Goal: Task Accomplishment & Management: Complete application form

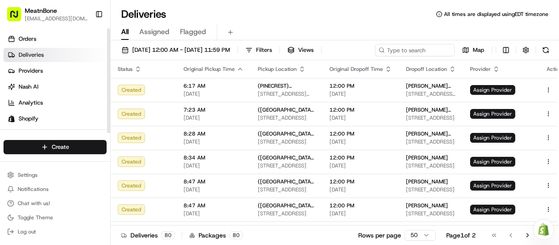
click at [50, 56] on link "Deliveries" at bounding box center [57, 55] width 107 height 14
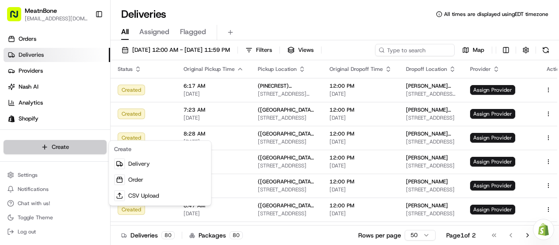
click at [66, 140] on html "MeatnBone [EMAIL_ADDRESS][DOMAIN_NAME] Toggle Sidebar Orders Deliveries Provide…" at bounding box center [279, 122] width 559 height 245
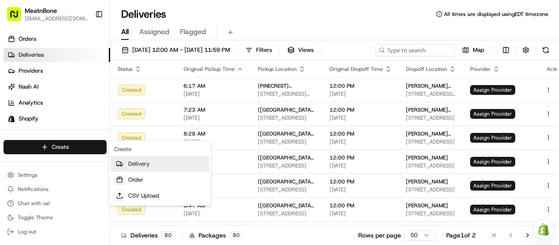
click at [145, 170] on link "Delivery" at bounding box center [160, 164] width 99 height 16
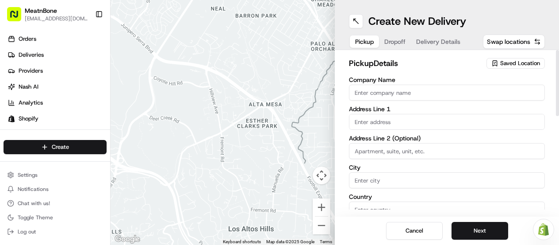
click at [361, 93] on input "Company Name" at bounding box center [447, 93] width 196 height 16
type input "Meatnbone"
type input "[STREET_ADDRESS][PERSON_NAME]"
type input "Orlando"
type input "[GEOGRAPHIC_DATA]"
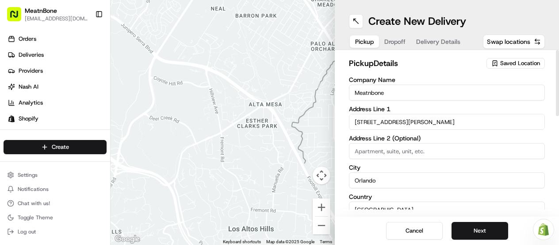
type input "FL"
type input "32803"
type input "[PERSON_NAME]"
type input "Unamuno"
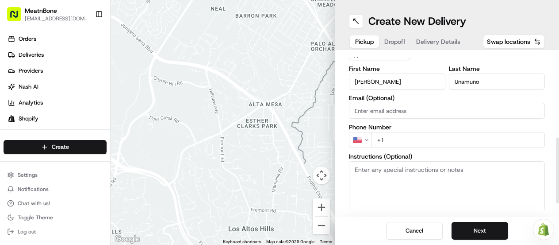
scroll to position [202, 0]
drag, startPoint x: 559, startPoint y: 96, endPoint x: 543, endPoint y: 184, distance: 88.6
click at [556, 184] on div at bounding box center [557, 170] width 3 height 66
click at [398, 135] on input "+1" at bounding box center [459, 140] width 174 height 16
type input "[PHONE_NUMBER]"
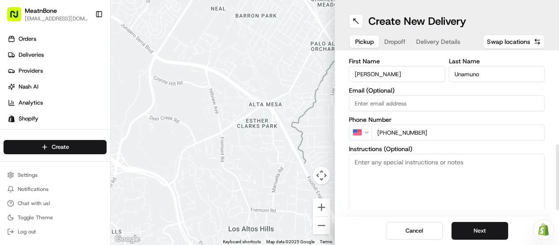
scroll to position [235, 0]
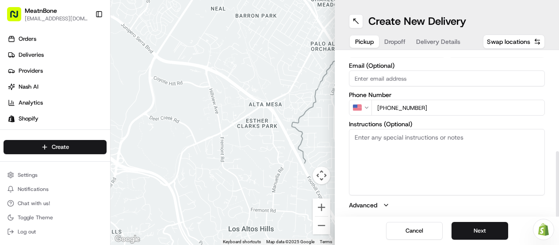
drag, startPoint x: 558, startPoint y: 177, endPoint x: 521, endPoint y: 241, distance: 74.1
click at [556, 217] on div at bounding box center [557, 184] width 3 height 66
click at [473, 227] on button "Next" at bounding box center [480, 231] width 57 height 18
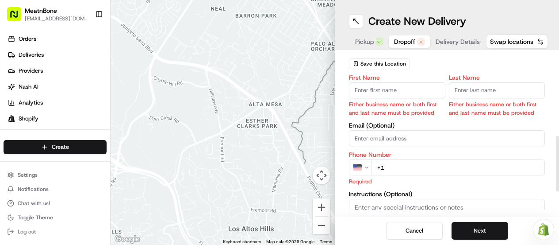
click at [378, 93] on input "First Name" at bounding box center [397, 90] width 96 height 16
click at [384, 85] on input "First Name" at bounding box center [397, 90] width 96 height 16
type input "[PERSON_NAME]"
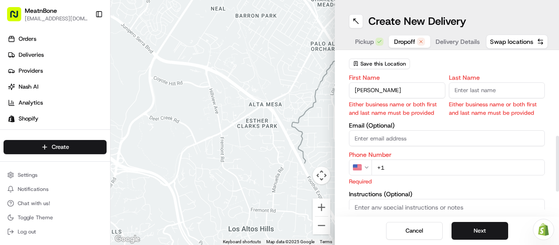
scroll to position [224, 0]
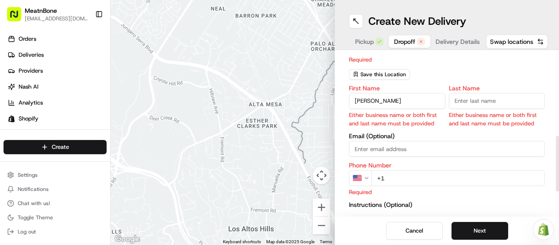
click at [480, 93] on input "Last Name" at bounding box center [497, 101] width 96 height 16
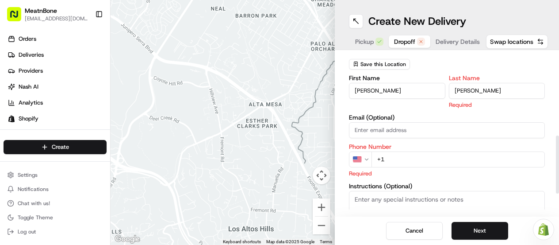
type input "[PERSON_NAME]"
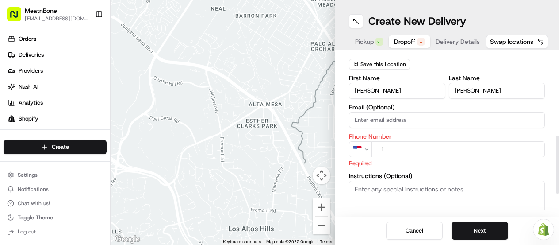
click at [397, 167] on div "First Name [PERSON_NAME] Last Name [PERSON_NAME] Email (Optional) Phone Number …" at bounding box center [447, 168] width 196 height 187
click at [399, 151] on input "+1" at bounding box center [459, 149] width 174 height 16
type input "[PHONE_NUMBER]"
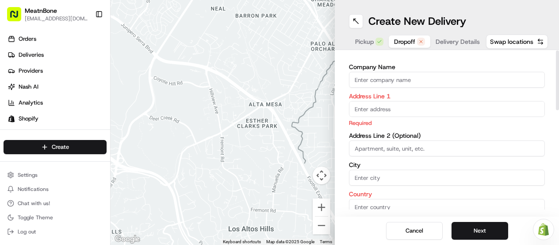
scroll to position [0, 0]
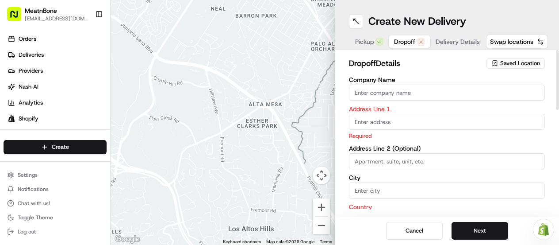
drag, startPoint x: 559, startPoint y: 142, endPoint x: 548, endPoint y: 54, distance: 89.2
click at [556, 54] on div at bounding box center [557, 80] width 3 height 60
click at [366, 118] on input "text" at bounding box center [447, 122] width 196 height 16
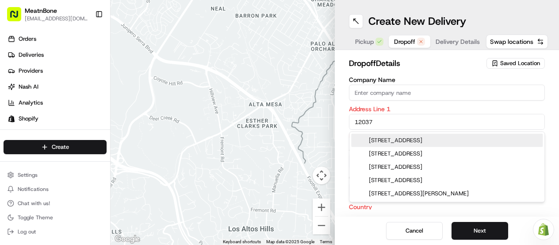
click at [428, 139] on div "[STREET_ADDRESS]" at bounding box center [447, 140] width 192 height 13
type input "[STREET_ADDRESS]"
type input "Orlando"
type input "[GEOGRAPHIC_DATA]"
type input "FL"
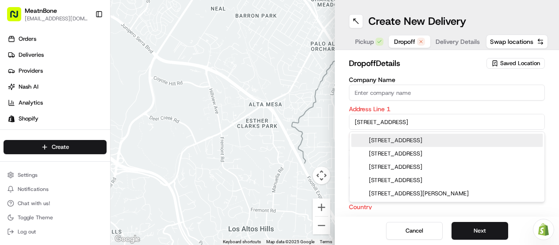
type input "32828"
type input "[STREET_ADDRESS]"
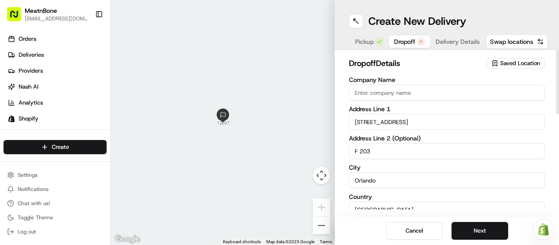
click at [359, 154] on input "F 203" at bounding box center [447, 151] width 196 height 16
type input "F-203"
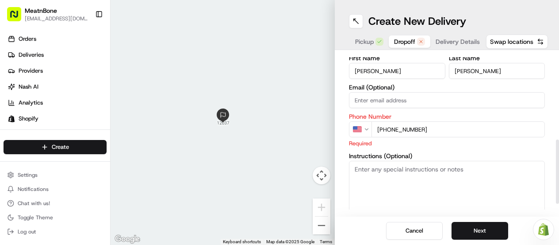
scroll to position [214, 0]
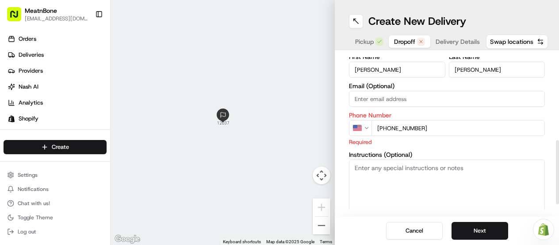
drag, startPoint x: 556, startPoint y: 78, endPoint x: 553, endPoint y: 168, distance: 89.9
click at [556, 168] on div at bounding box center [557, 172] width 3 height 64
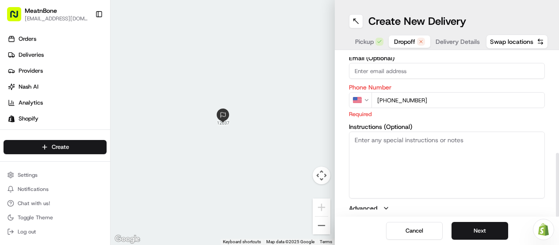
scroll to position [244, 0]
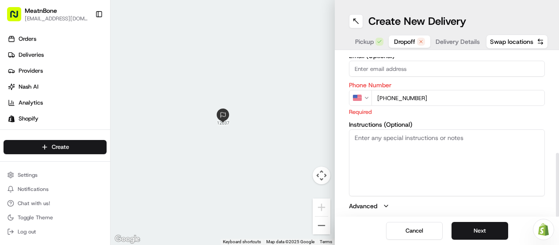
drag, startPoint x: 559, startPoint y: 153, endPoint x: 557, endPoint y: 179, distance: 26.2
click at [557, 179] on div at bounding box center [557, 185] width 3 height 64
click at [474, 234] on button "Next" at bounding box center [480, 231] width 57 height 18
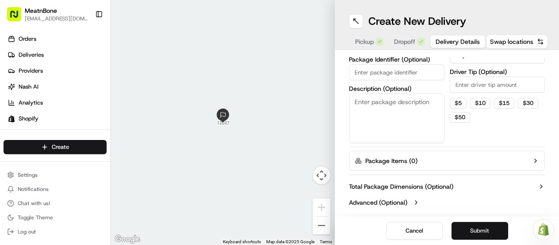
click at [474, 234] on button "Submit" at bounding box center [480, 231] width 57 height 18
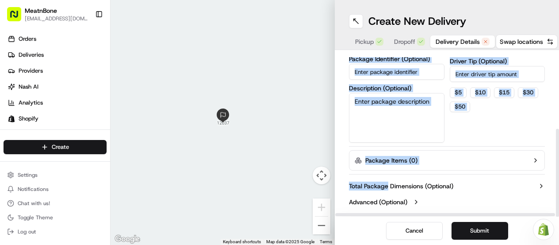
drag, startPoint x: 438, startPoint y: 211, endPoint x: 378, endPoint y: 189, distance: 64.6
click at [378, 189] on div "Delivery Details now scheduled Items Count (Optional) Currency USD Package Valu…" at bounding box center [447, 133] width 224 height 166
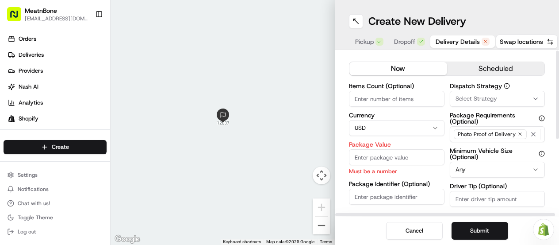
scroll to position [0, 0]
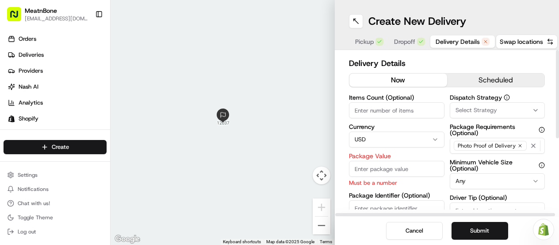
drag, startPoint x: 556, startPoint y: 156, endPoint x: 526, endPoint y: 48, distance: 111.8
click at [556, 50] on div at bounding box center [557, 94] width 3 height 88
click at [343, 80] on div "Delivery Details now scheduled Items Count (Optional) Currency USD Package Valu…" at bounding box center [447, 133] width 224 height 166
click at [369, 107] on input "Items Count (Optional)" at bounding box center [397, 110] width 96 height 16
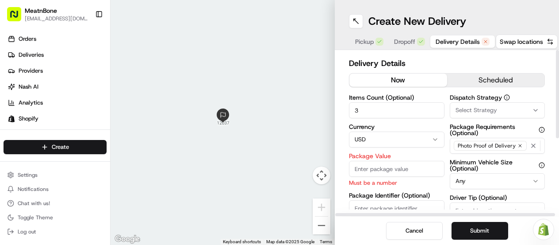
type input "3"
click at [436, 172] on input "Package Value" at bounding box center [397, 169] width 96 height 16
type input "62.07"
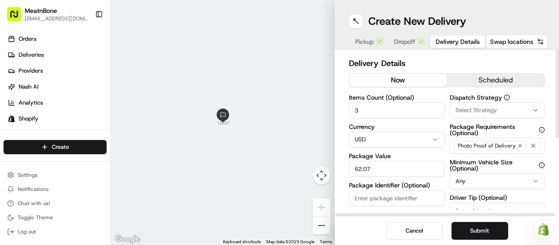
click at [359, 206] on div "Items Count (Optional) 3 Currency USD Package Value 62.07 Package Identifier (O…" at bounding box center [397, 181] width 96 height 174
type input "253091"
drag, startPoint x: 556, startPoint y: 103, endPoint x: 517, endPoint y: 98, distance: 39.2
click at [556, 98] on div at bounding box center [557, 96] width 3 height 92
drag, startPoint x: 557, startPoint y: 121, endPoint x: 541, endPoint y: 93, distance: 31.7
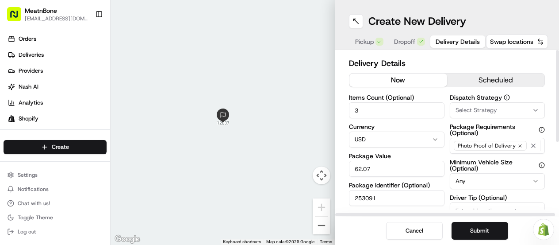
click at [556, 93] on div at bounding box center [557, 96] width 3 height 92
click at [469, 230] on button "Submit" at bounding box center [480, 231] width 57 height 18
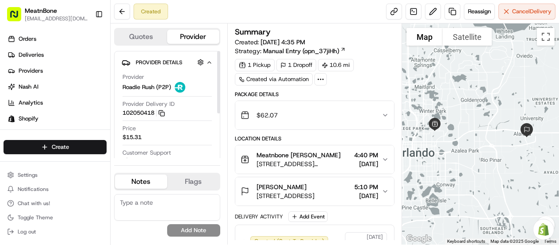
click at [164, 112] on rect "button" at bounding box center [163, 114] width 4 height 4
click at [159, 60] on span "Provider Details" at bounding box center [159, 62] width 46 height 7
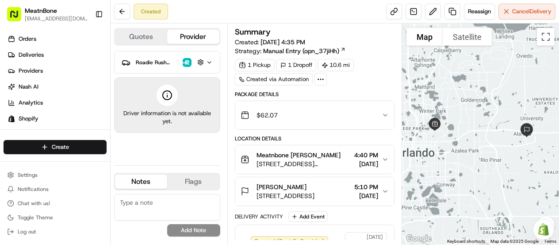
click at [122, 55] on button "Roadie Rush (P2P) Hidden ( 4 )" at bounding box center [167, 62] width 91 height 15
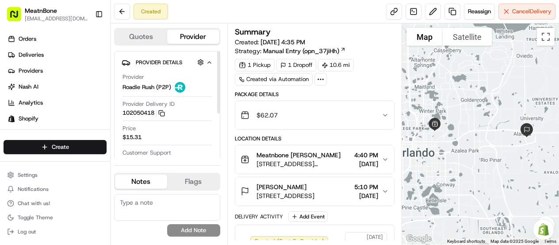
click at [147, 114] on button "102050418 Copy 102050418" at bounding box center [144, 113] width 42 height 8
click at [162, 112] on rect "button" at bounding box center [163, 114] width 4 height 4
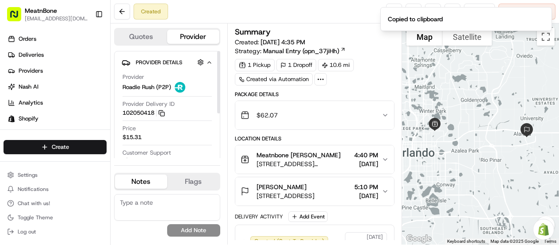
click at [163, 112] on rect "button" at bounding box center [163, 114] width 4 height 4
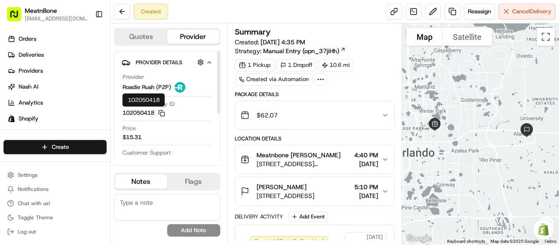
click at [141, 112] on button "102050418 Copy 102050418" at bounding box center [144, 113] width 42 height 8
click at [147, 85] on span "Roadie Rush (P2P)" at bounding box center [147, 87] width 49 height 8
click at [165, 114] on icon "button" at bounding box center [161, 113] width 7 height 7
drag, startPoint x: 185, startPoint y: 60, endPoint x: 169, endPoint y: 58, distance: 15.5
click at [169, 59] on span "Provider Details" at bounding box center [159, 62] width 46 height 7
